Goal: Navigation & Orientation: Understand site structure

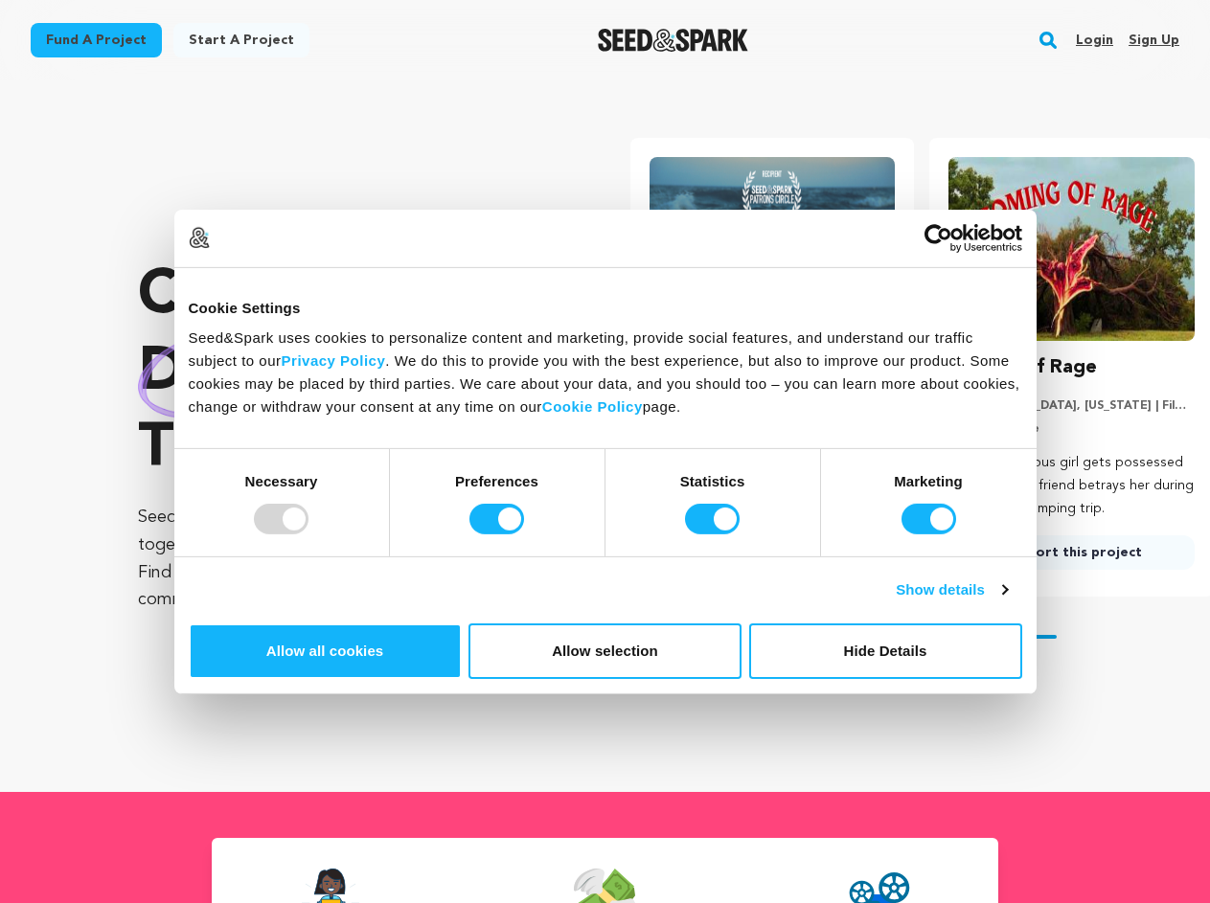
scroll to position [0, 315]
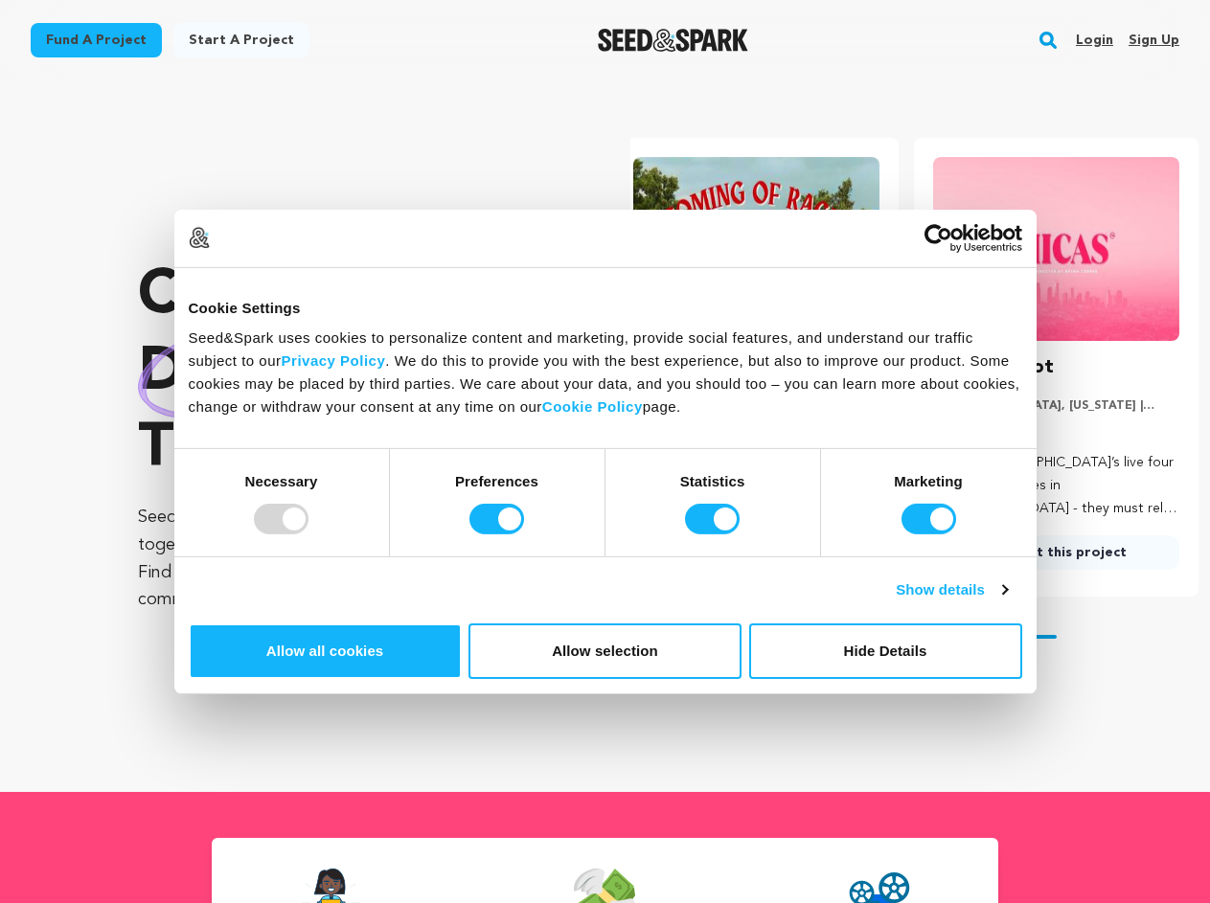
click at [308, 534] on div at bounding box center [281, 519] width 55 height 31
click at [524, 534] on input "Preferences" at bounding box center [496, 519] width 55 height 31
checkbox input "false"
click at [715, 534] on input "Statistics" at bounding box center [712, 519] width 55 height 31
checkbox input "false"
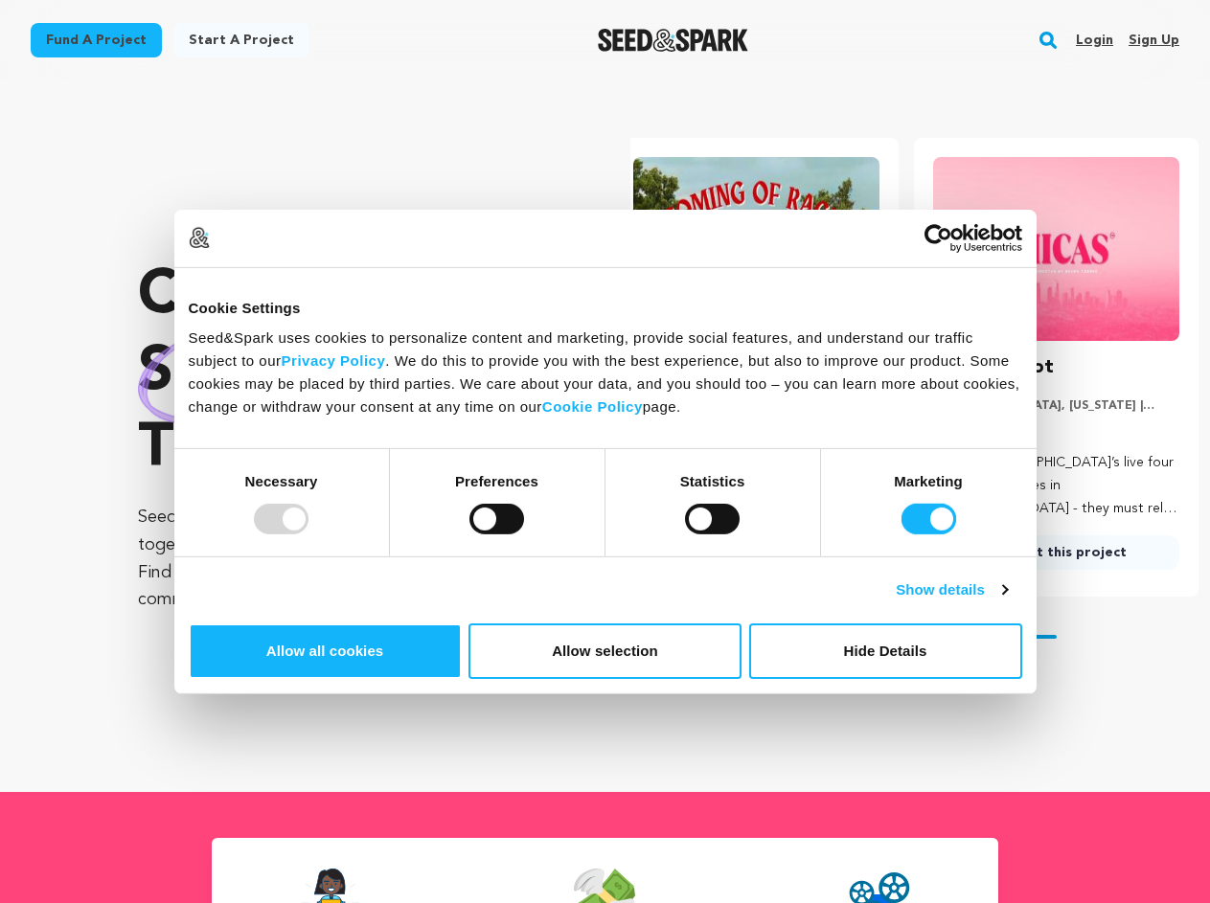
click at [901, 534] on input "Marketing" at bounding box center [928, 519] width 55 height 31
checkbox input "false"
click at [1007, 601] on link "Show details" at bounding box center [951, 589] width 111 height 23
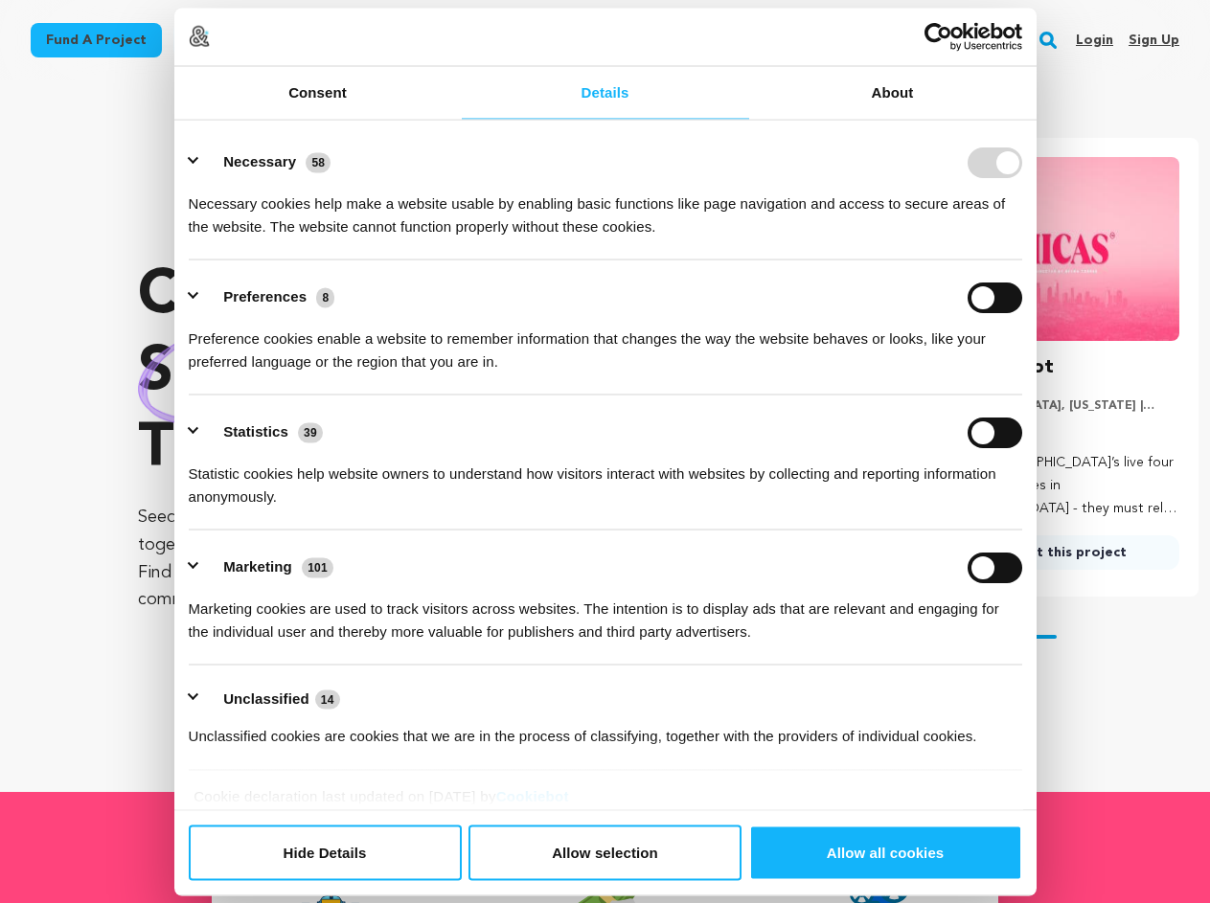
click at [1022, 373] on div "Preference cookies enable a website to remember information that changes the wa…" at bounding box center [605, 342] width 833 height 60
click at [1031, 715] on ul "Necessary 58 Necessary cookies help make a website usable by enabling basic fun…" at bounding box center [604, 448] width 851 height 646
click at [1058, 778] on section "Crowdfunding stories that matter . Seed&Spark is where creators and audiences w…" at bounding box center [674, 436] width 1072 height 712
click at [1052, 40] on rect "button" at bounding box center [1047, 40] width 23 height 23
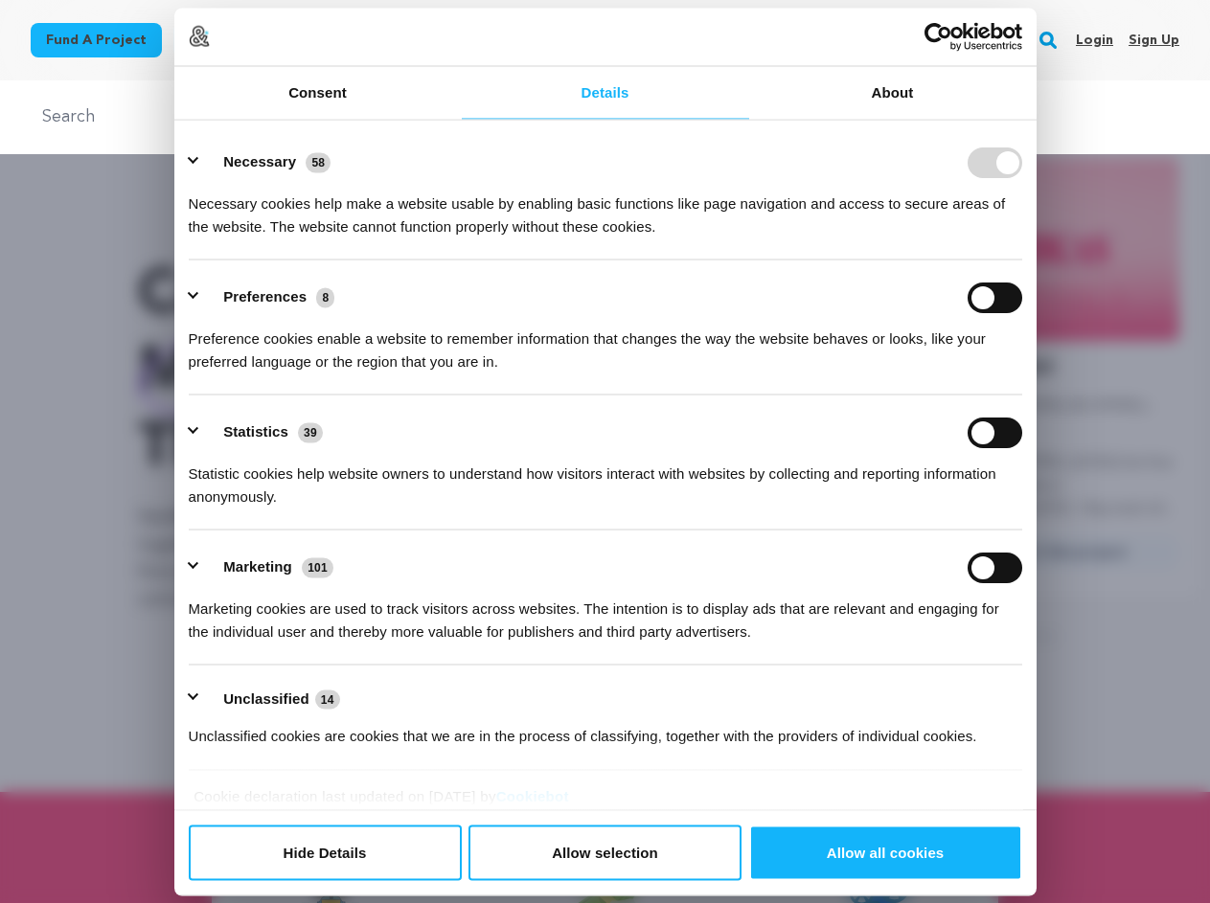
scroll to position [0, 0]
